Goal: Find specific page/section

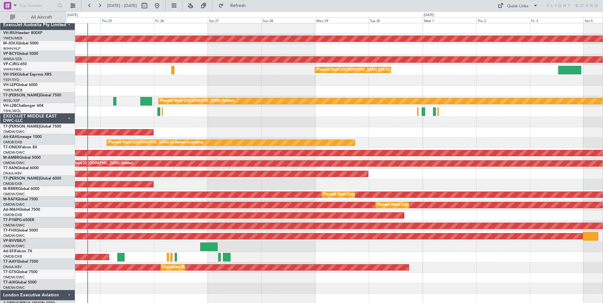
click at [55, 22] on div "ExecuJet Australia Pty Limited" at bounding box center [37, 25] width 75 height 10
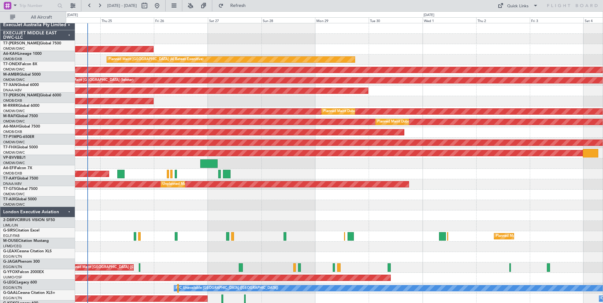
click at [53, 30] on div "EXECUJET MIDDLE EAST DWC-LLC" at bounding box center [37, 35] width 75 height 10
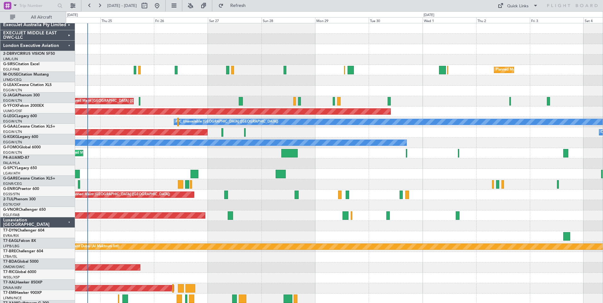
click at [55, 41] on div "London Executive Aviation" at bounding box center [37, 46] width 75 height 10
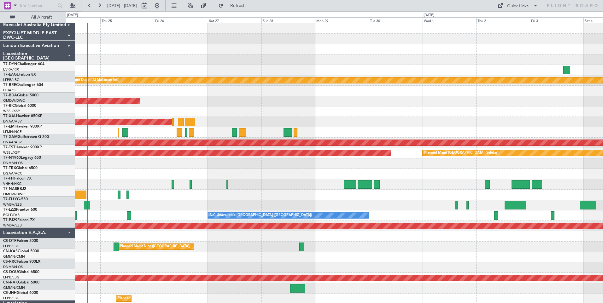
click at [56, 228] on div "Luxaviation E.A.,S.A." at bounding box center [37, 233] width 75 height 10
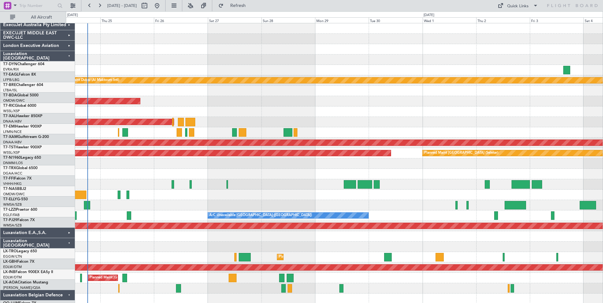
click at [55, 238] on div "Luxaviation [GEOGRAPHIC_DATA]" at bounding box center [37, 243] width 75 height 10
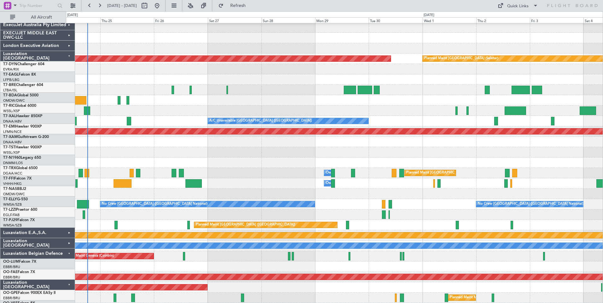
scroll to position [95, 0]
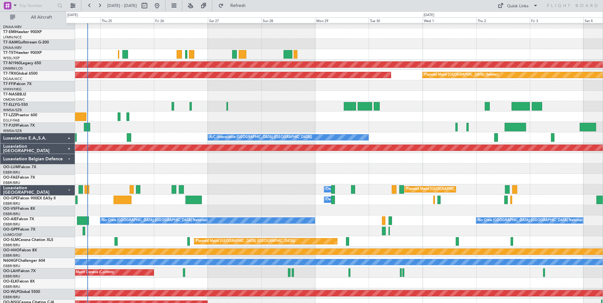
scroll to position [78, 0]
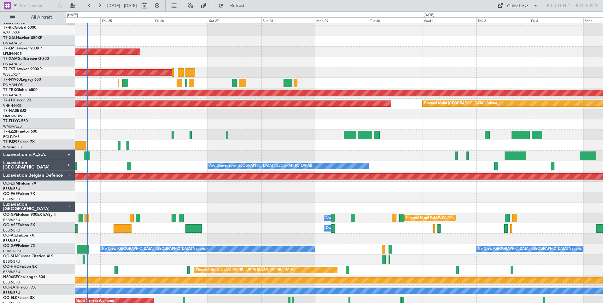
scroll to position [49, 0]
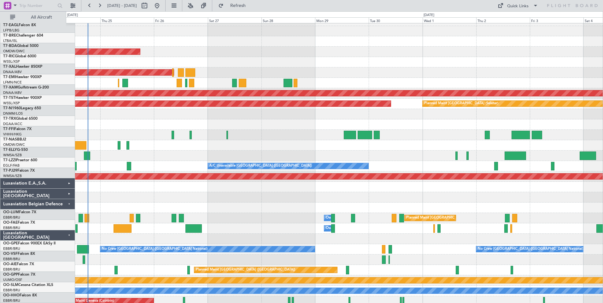
click at [436, 78] on div "Planned Maint [GEOGRAPHIC_DATA]" at bounding box center [334, 83] width 536 height 10
